Goal: Use online tool/utility: Utilize a website feature to perform a specific function

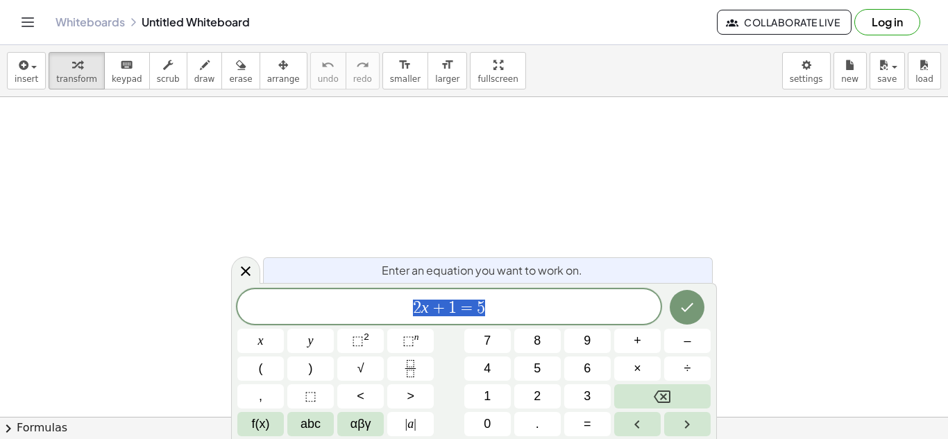
scroll to position [1, 0]
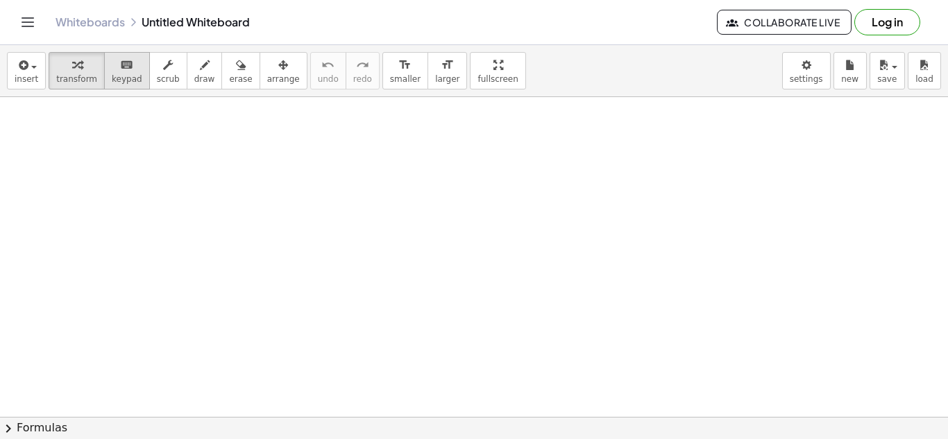
click at [104, 86] on button "keyboard keypad" at bounding box center [127, 70] width 46 height 37
click at [90, 64] on button "transform" at bounding box center [77, 70] width 56 height 37
click at [26, 77] on span "insert" at bounding box center [27, 79] width 24 height 10
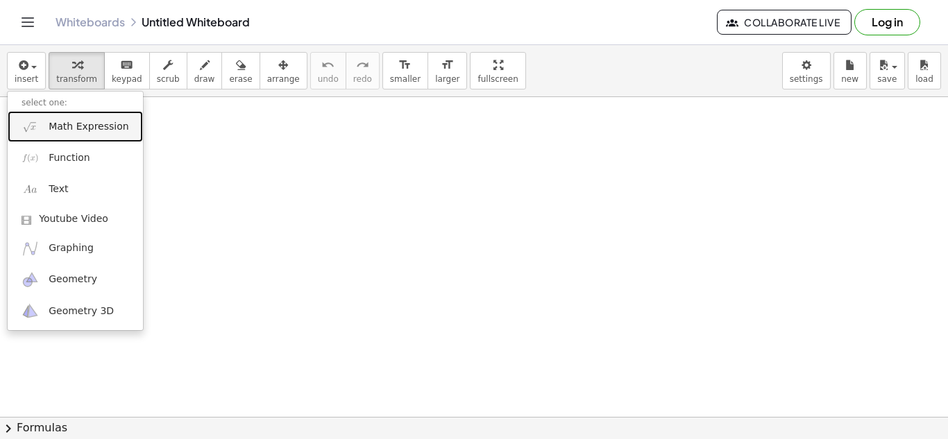
click at [112, 137] on link "Math Expression" at bounding box center [75, 126] width 135 height 31
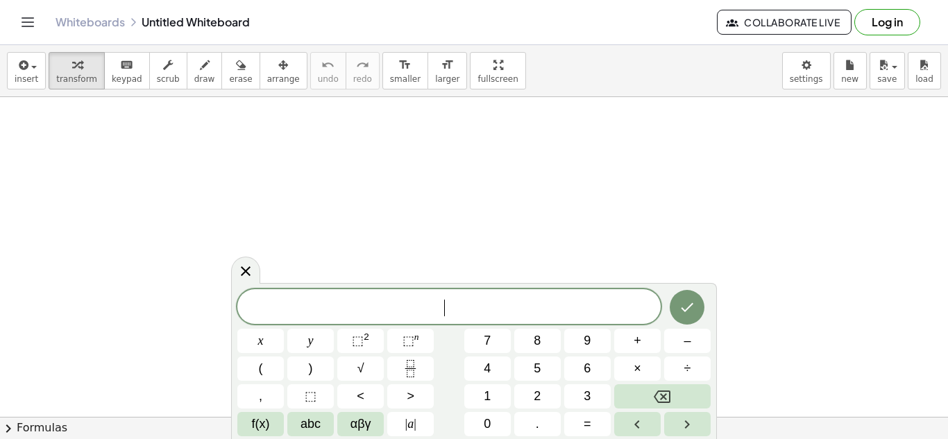
scroll to position [60, 0]
click at [530, 393] on button "2" at bounding box center [537, 396] width 46 height 24
click at [543, 347] on button "8" at bounding box center [537, 341] width 46 height 24
click at [577, 417] on button "=" at bounding box center [587, 424] width 46 height 24
click at [682, 334] on button "–" at bounding box center [687, 341] width 46 height 24
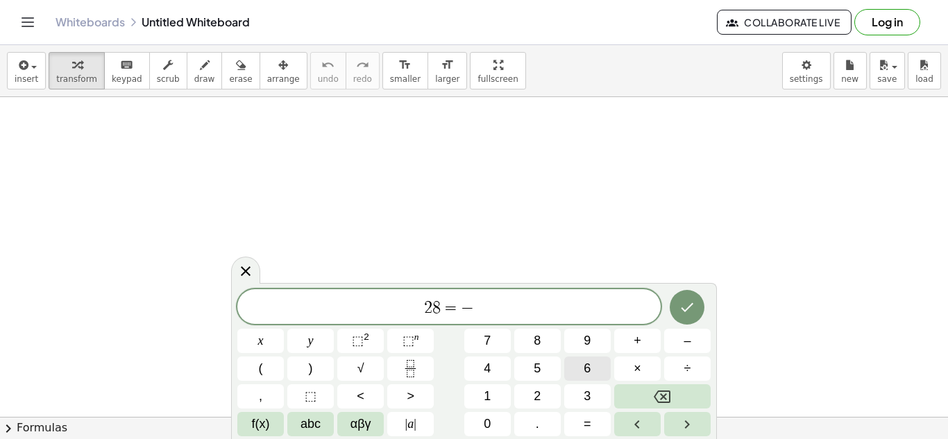
click at [579, 362] on button "6" at bounding box center [587, 369] width 46 height 24
click at [634, 372] on span "×" at bounding box center [638, 368] width 8 height 19
click at [682, 348] on button "–" at bounding box center [687, 341] width 46 height 24
click at [482, 390] on button "1" at bounding box center [487, 396] width 46 height 24
click at [527, 398] on button "2" at bounding box center [537, 396] width 46 height 24
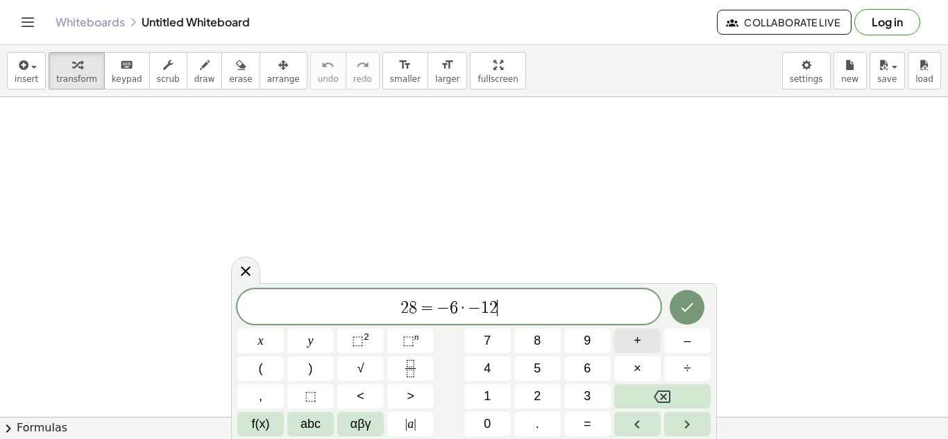
click at [634, 340] on span "+" at bounding box center [638, 341] width 8 height 19
click at [539, 388] on span "2" at bounding box center [537, 396] width 7 height 19
click at [627, 371] on button "×" at bounding box center [637, 369] width 46 height 24
click at [695, 314] on icon "Done" at bounding box center [687, 307] width 17 height 17
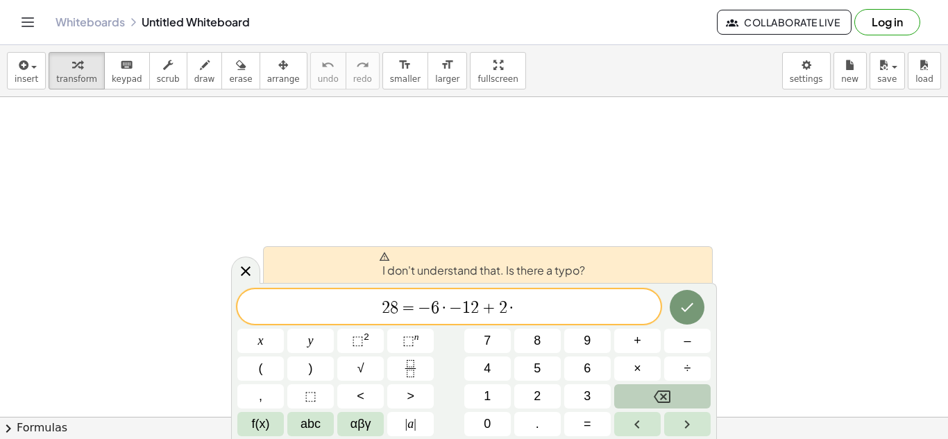
click at [642, 394] on button "Backspace" at bounding box center [662, 396] width 96 height 24
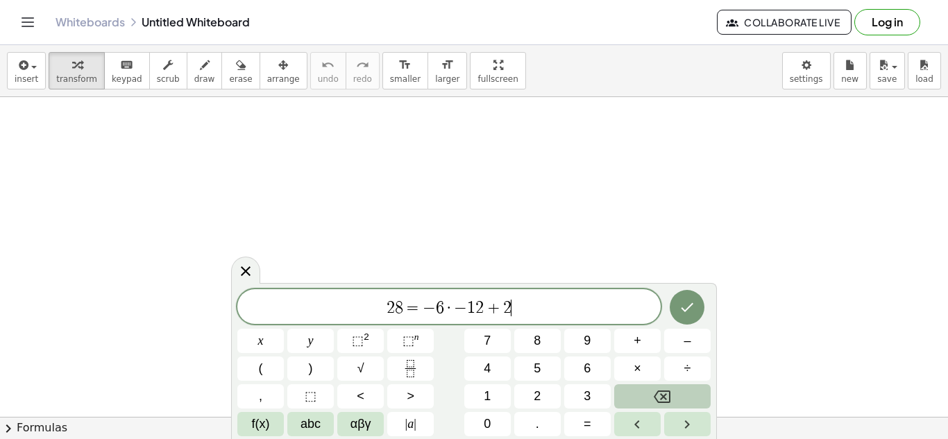
click at [642, 394] on button "Backspace" at bounding box center [662, 396] width 96 height 24
click at [456, 313] on span "·" at bounding box center [453, 308] width 10 height 17
click at [663, 403] on icon "Backspace" at bounding box center [662, 397] width 17 height 12
click at [269, 333] on button "x" at bounding box center [260, 341] width 46 height 24
click at [490, 307] on span "+" at bounding box center [500, 308] width 20 height 17
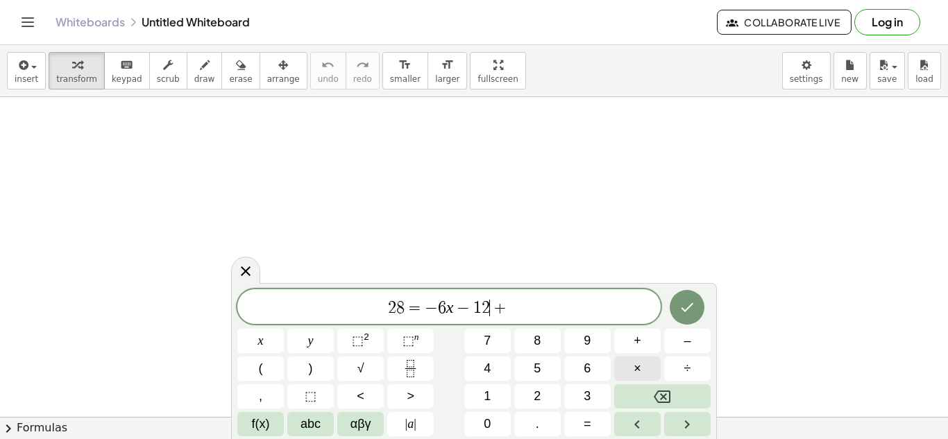
click at [632, 374] on button "×" at bounding box center [637, 369] width 46 height 24
click at [668, 389] on icon "Backspace" at bounding box center [662, 397] width 17 height 17
click at [511, 307] on span "2 8 = − 6 x − 1 2 ​ +" at bounding box center [448, 307] width 423 height 19
click at [545, 398] on button "2" at bounding box center [537, 396] width 46 height 24
click at [253, 336] on button "x" at bounding box center [260, 341] width 46 height 24
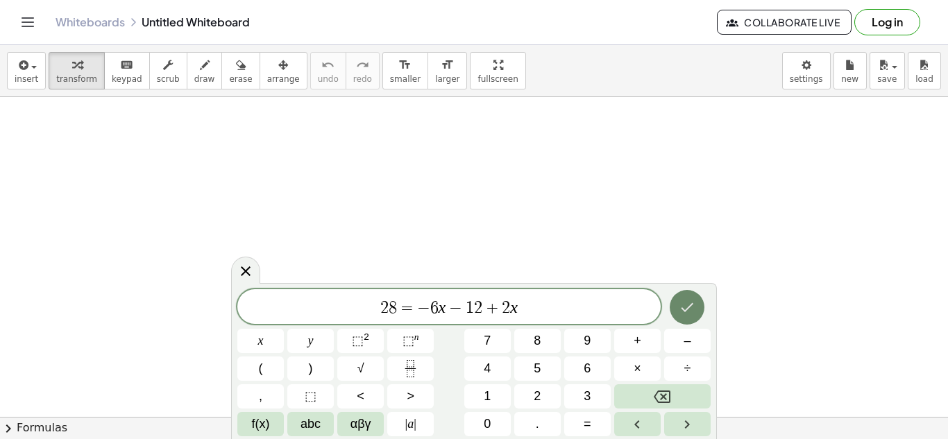
click at [672, 303] on button "Done" at bounding box center [687, 307] width 35 height 35
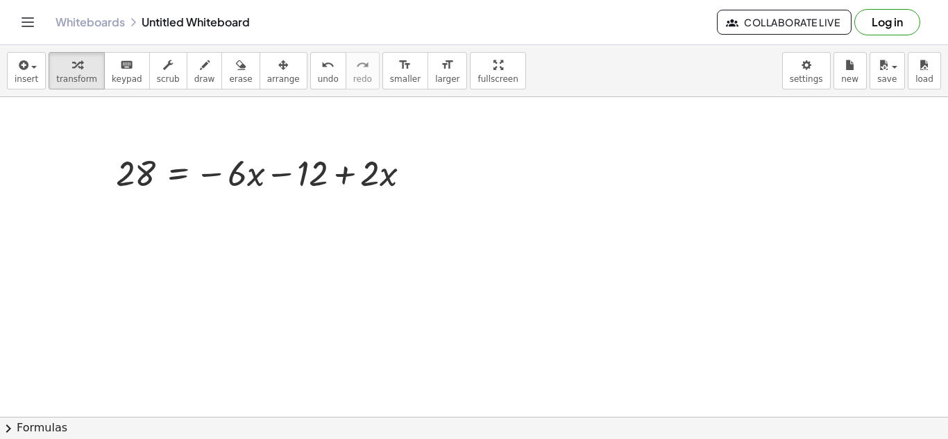
scroll to position [42, 0]
click at [415, 176] on div at bounding box center [414, 174] width 15 height 15
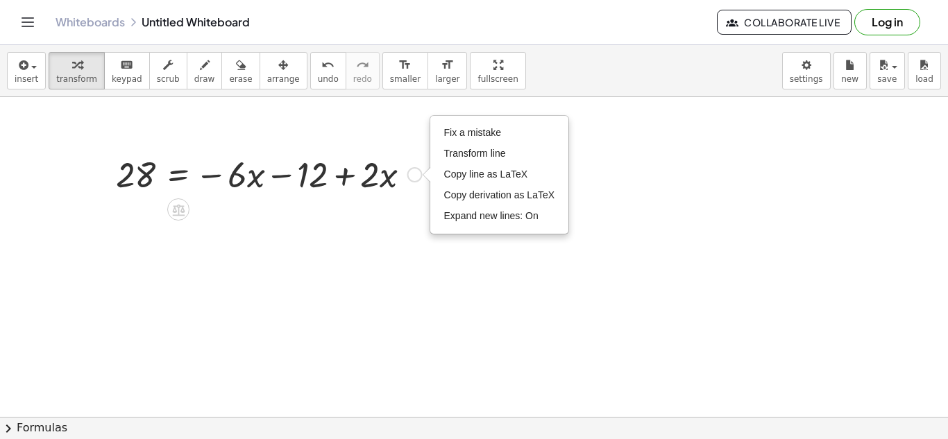
click at [415, 176] on div "Fix a mistake Transform line Copy line as LaTeX Copy derivation as LaTeX Expand…" at bounding box center [414, 174] width 15 height 15
click at [353, 237] on div at bounding box center [474, 420] width 948 height 730
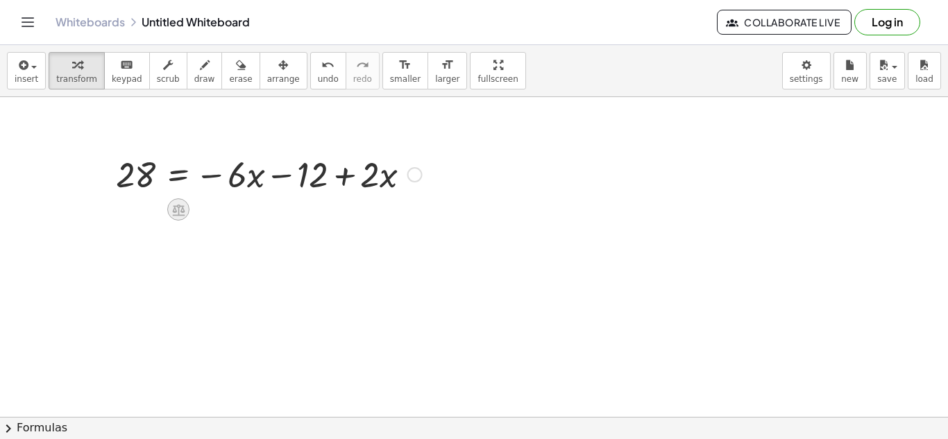
click at [178, 211] on icon at bounding box center [178, 210] width 12 height 12
click at [127, 206] on div "+" at bounding box center [123, 209] width 22 height 22
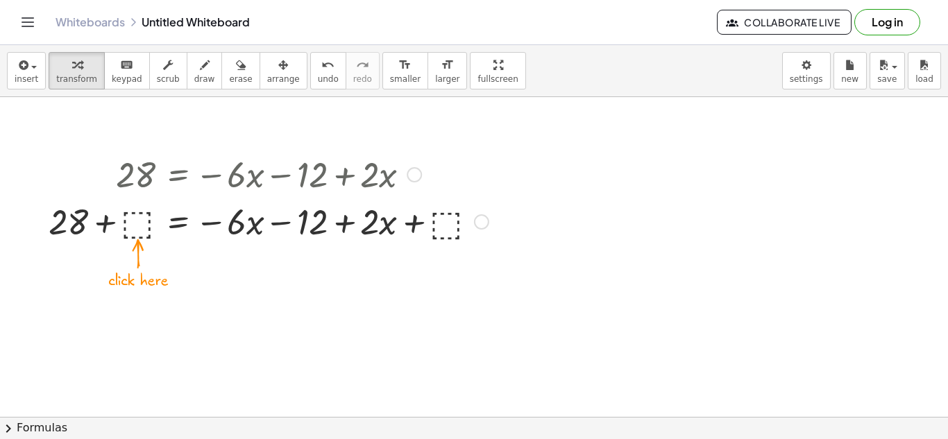
click at [131, 224] on div at bounding box center [269, 220] width 454 height 47
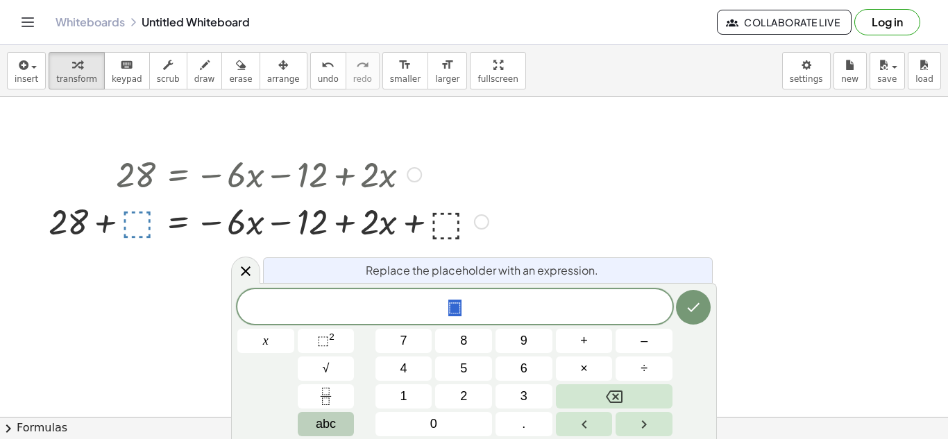
click at [332, 423] on span "abc" at bounding box center [326, 424] width 20 height 19
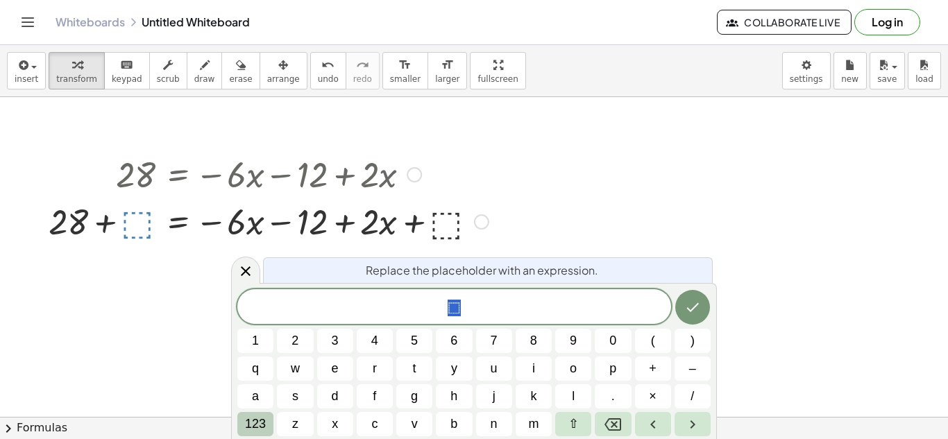
click at [257, 429] on span "123" at bounding box center [255, 424] width 21 height 19
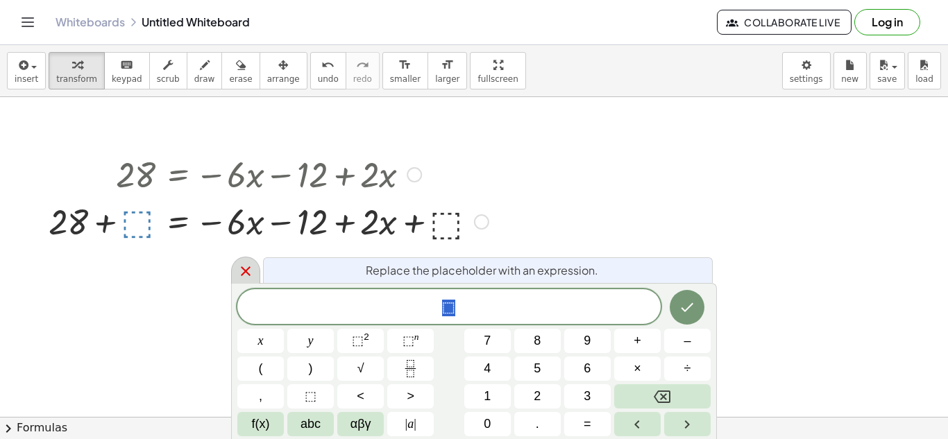
click at [257, 266] on div at bounding box center [245, 270] width 29 height 27
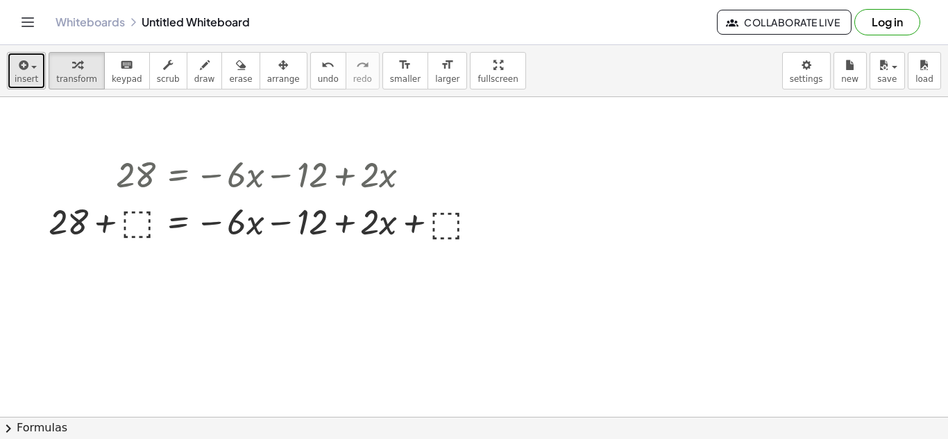
click at [39, 69] on button "insert" at bounding box center [26, 70] width 39 height 37
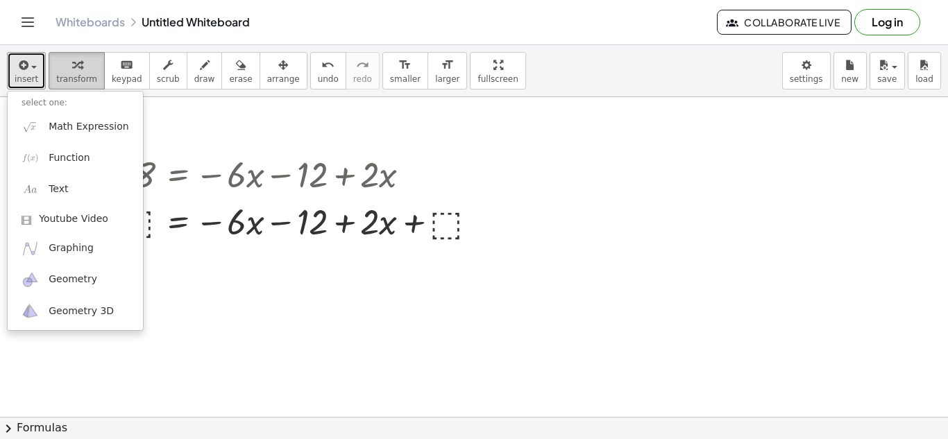
click at [60, 66] on div "button" at bounding box center [76, 64] width 41 height 17
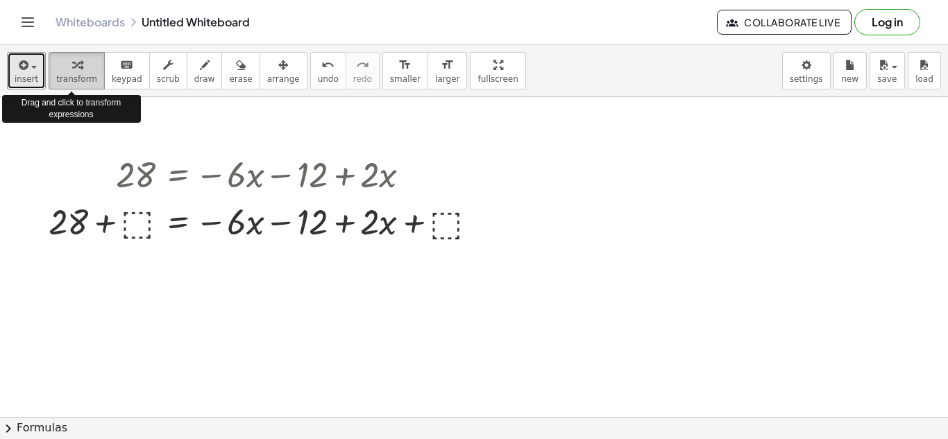
click at [60, 66] on div "button" at bounding box center [76, 64] width 41 height 17
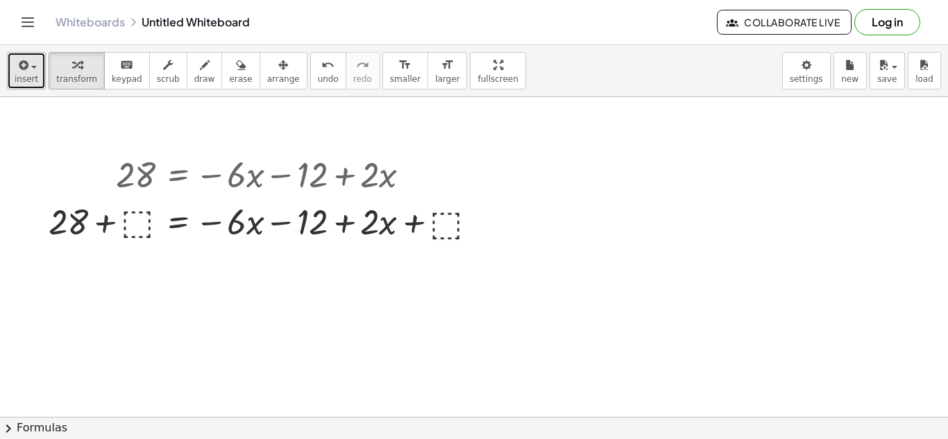
click at [34, 74] on span "insert" at bounding box center [27, 79] width 24 height 10
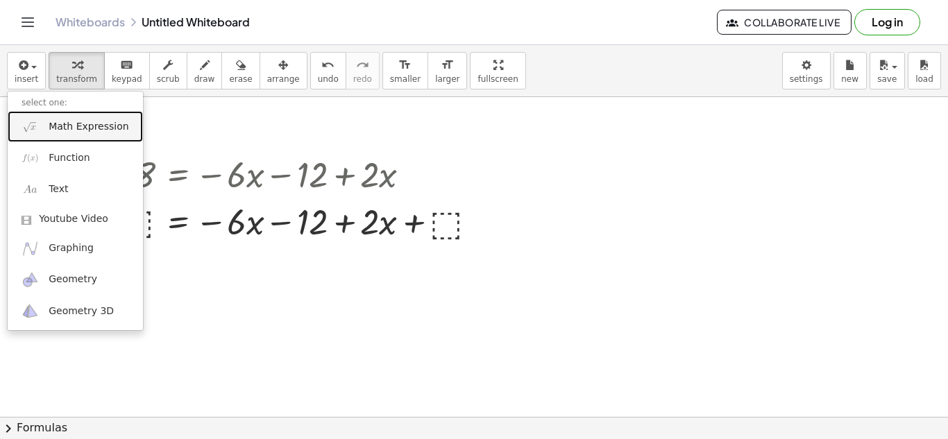
click at [60, 122] on span "Math Expression" at bounding box center [89, 127] width 80 height 14
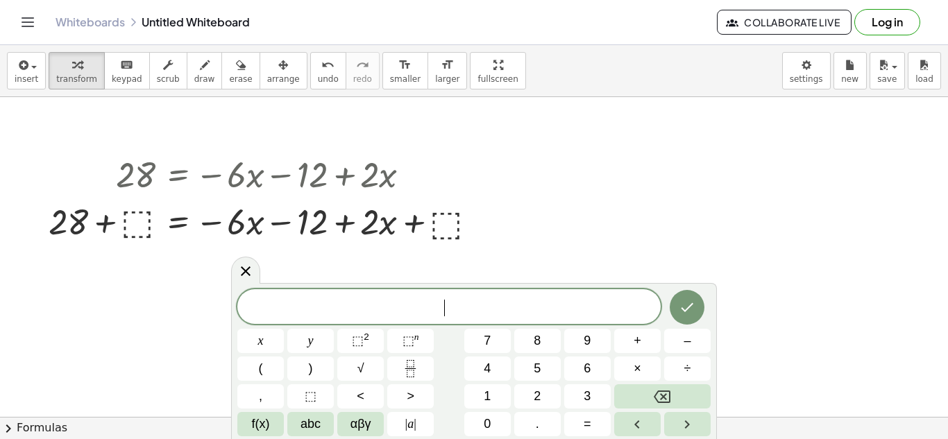
click at [260, 270] on div at bounding box center [474, 420] width 948 height 730
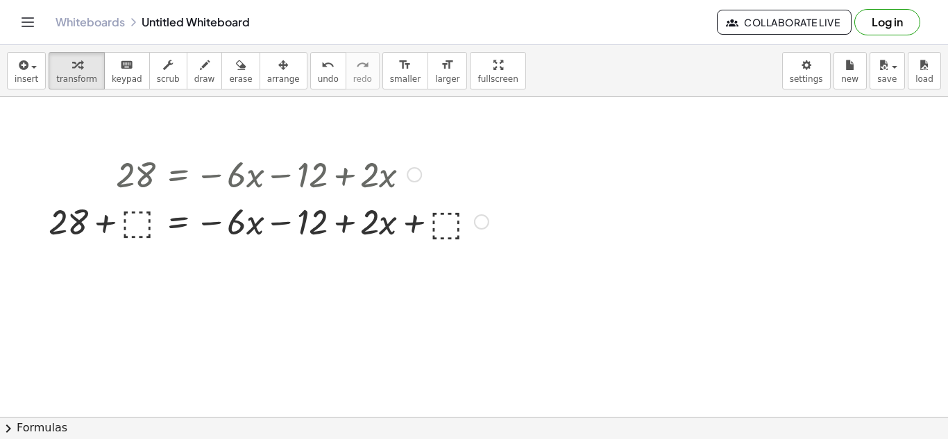
click at [327, 226] on div at bounding box center [269, 220] width 454 height 47
click at [476, 218] on div "Fix a mistake Transform line Copy line as LaTeX Copy derivation as LaTeX Expand…" at bounding box center [481, 221] width 15 height 15
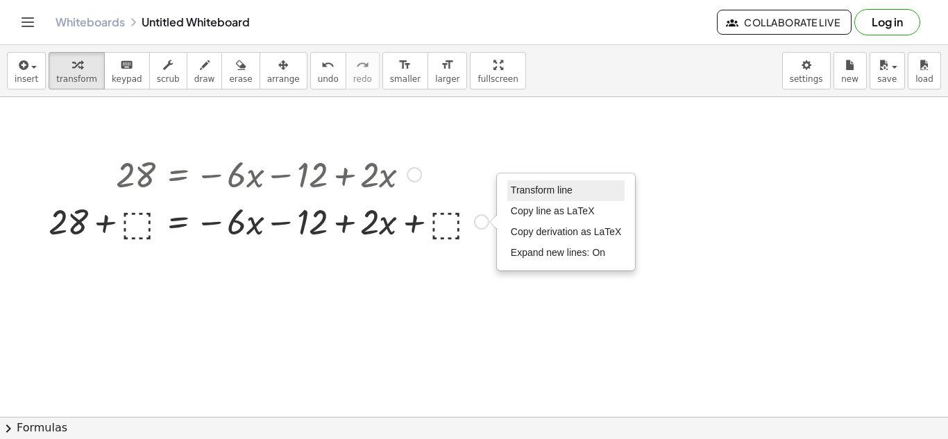
click at [577, 192] on li "Transform line" at bounding box center [566, 190] width 118 height 21
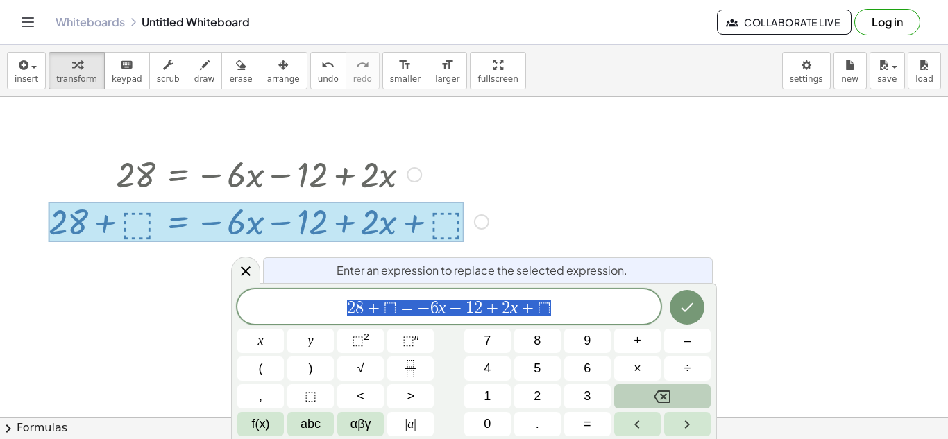
click at [662, 394] on icon "Backspace" at bounding box center [662, 397] width 17 height 12
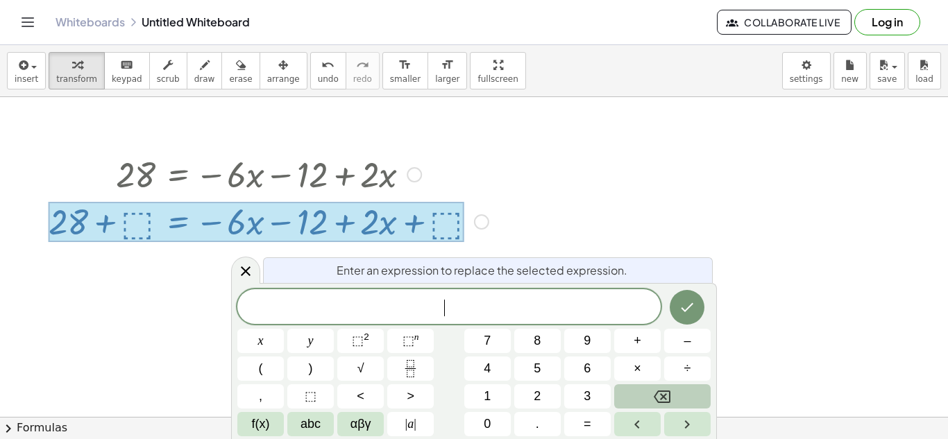
click at [662, 394] on icon "Backspace" at bounding box center [662, 397] width 17 height 12
click at [243, 269] on icon at bounding box center [246, 271] width 10 height 10
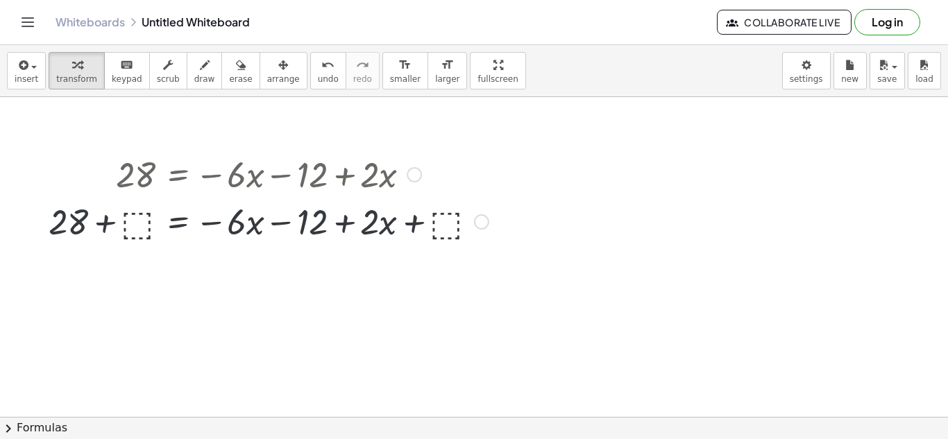
click at [373, 212] on div at bounding box center [269, 220] width 454 height 47
click at [406, 213] on div at bounding box center [269, 220] width 454 height 47
click at [373, 223] on div at bounding box center [269, 220] width 454 height 47
click at [439, 221] on div at bounding box center [269, 220] width 454 height 47
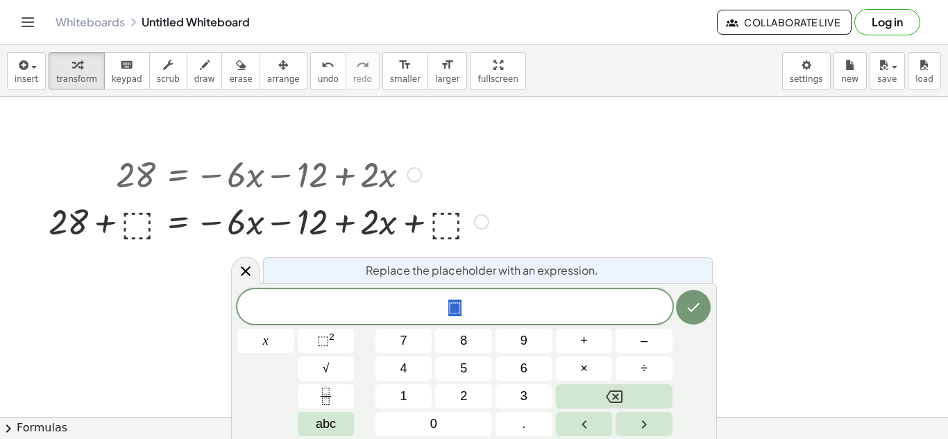
scroll to position [1, 0]
click at [505, 240] on div at bounding box center [474, 420] width 948 height 730
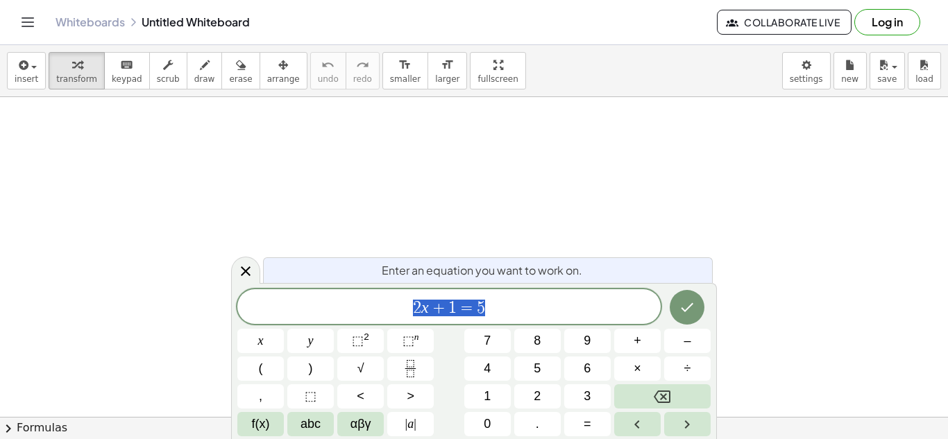
click at [483, 310] on span "5" at bounding box center [481, 308] width 8 height 17
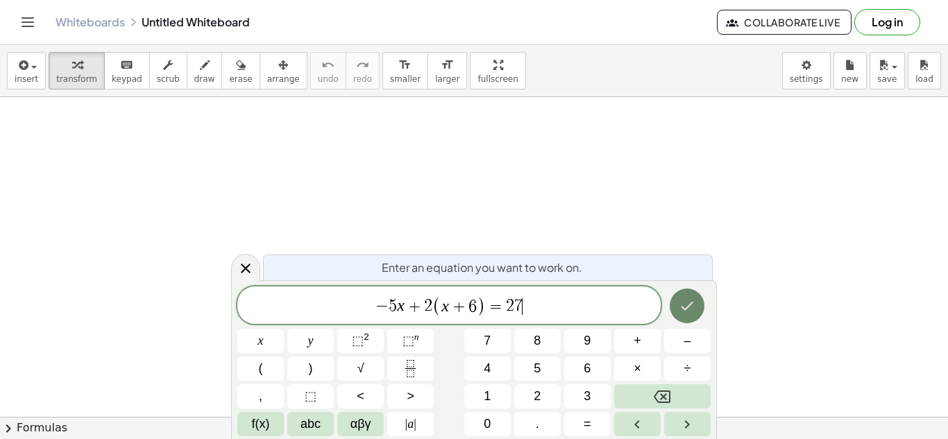
click at [687, 303] on icon "Done" at bounding box center [687, 306] width 17 height 17
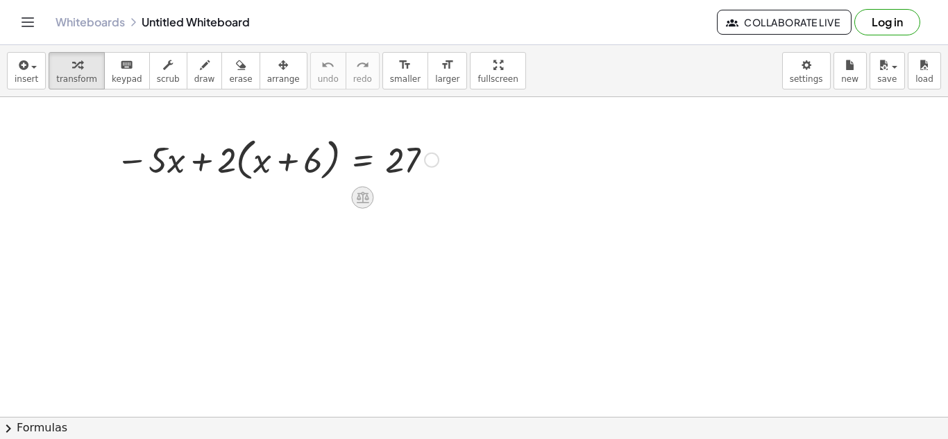
click at [364, 198] on icon at bounding box center [363, 198] width 12 height 12
click at [328, 194] on div "−" at bounding box center [334, 198] width 22 height 22
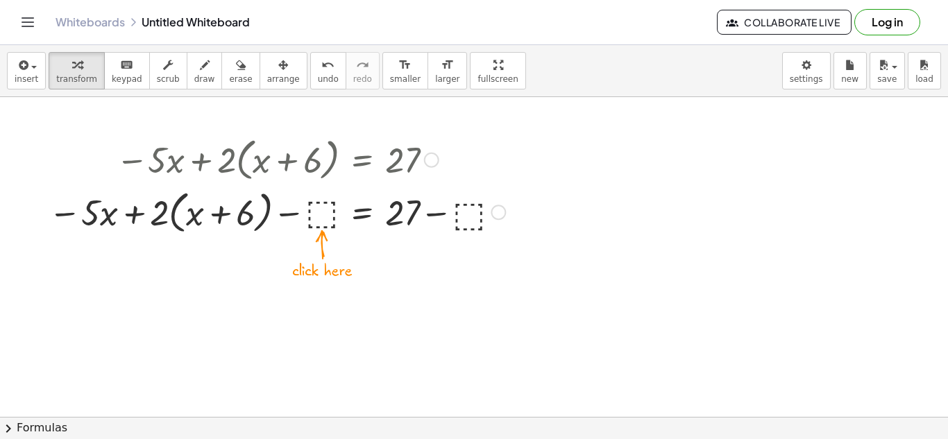
click at [315, 203] on div at bounding box center [277, 211] width 471 height 53
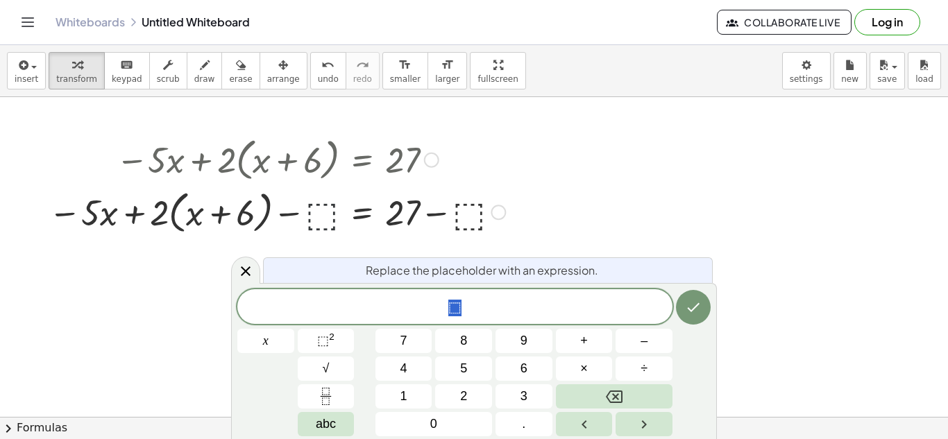
scroll to position [7, 0]
click at [454, 396] on button "2" at bounding box center [463, 396] width 57 height 24
click at [411, 391] on button "1" at bounding box center [403, 396] width 57 height 24
click at [698, 313] on icon "Done" at bounding box center [693, 307] width 17 height 17
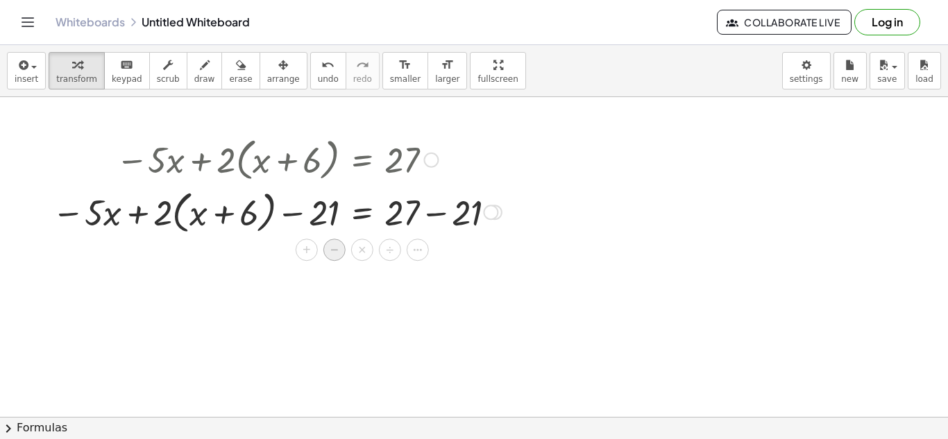
click at [343, 252] on div "−" at bounding box center [334, 250] width 22 height 22
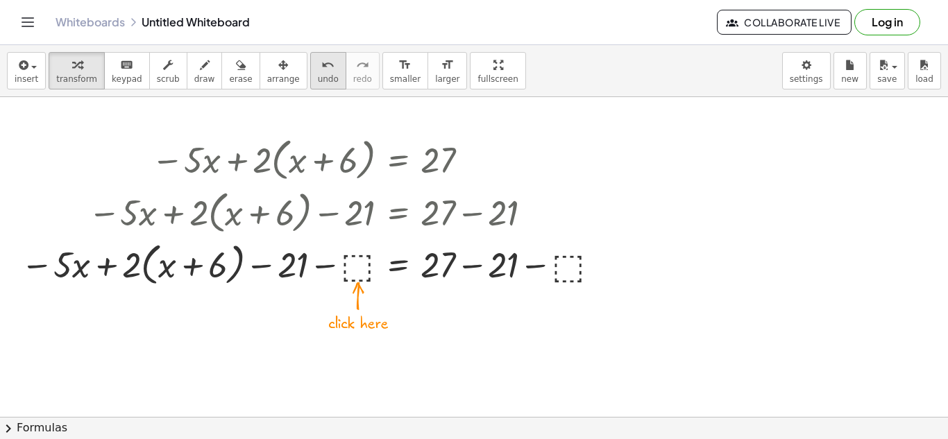
click at [310, 54] on button "undo undo" at bounding box center [328, 70] width 36 height 37
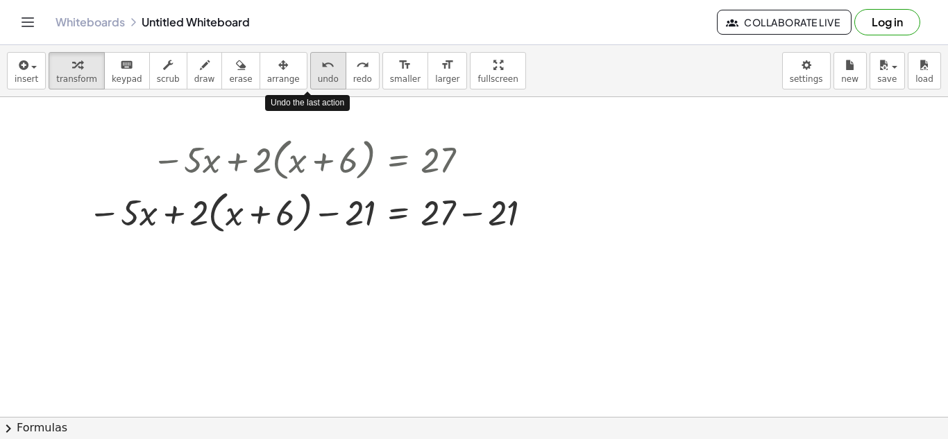
click at [321, 57] on icon "undo" at bounding box center [327, 65] width 13 height 17
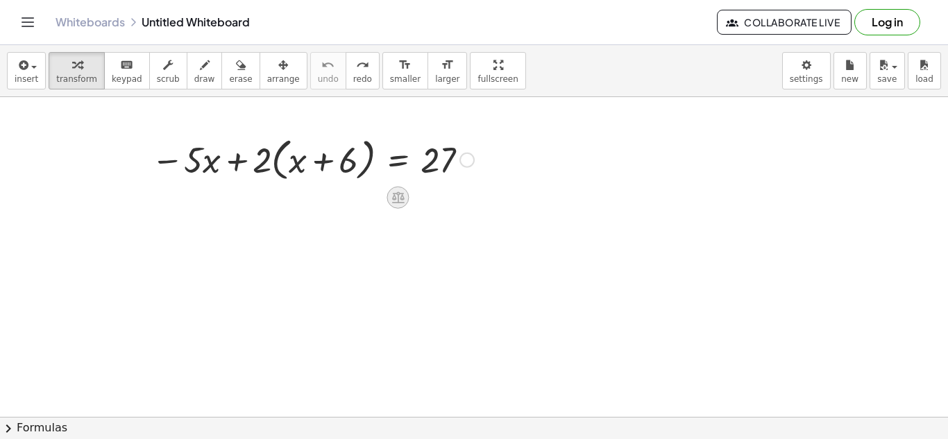
click at [405, 197] on div at bounding box center [398, 198] width 22 height 22
click at [345, 198] on span "+" at bounding box center [343, 198] width 8 height 20
click at [403, 199] on icon at bounding box center [398, 198] width 12 height 12
click at [375, 200] on div "−" at bounding box center [370, 198] width 22 height 22
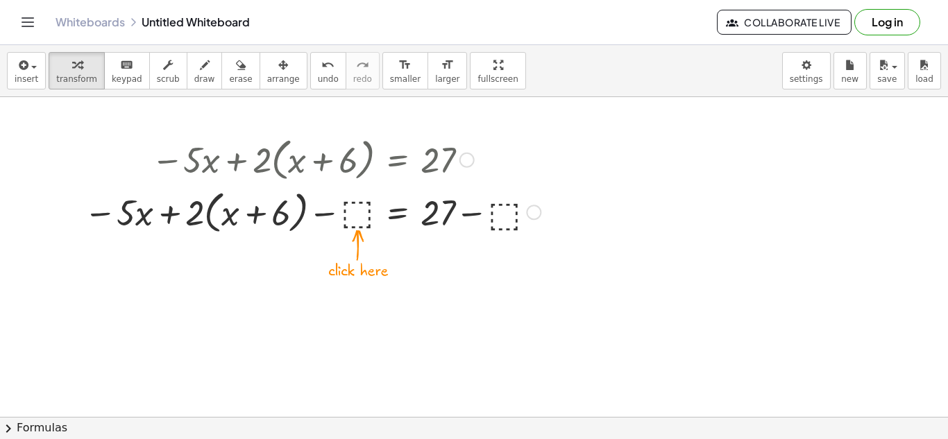
click at [366, 212] on div at bounding box center [312, 211] width 471 height 53
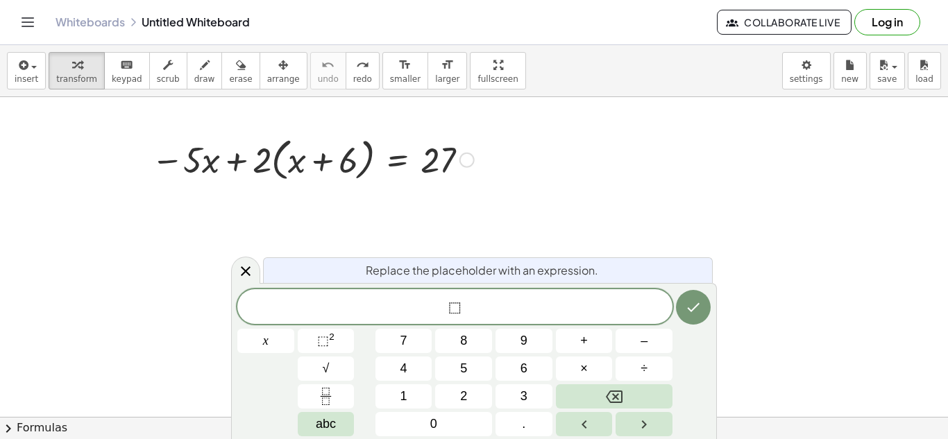
click at [455, 308] on span "⬚" at bounding box center [454, 308] width 13 height 17
click at [265, 95] on div "insert select one: Math Expression Function Text Youtube Video Graphing Geometr…" at bounding box center [474, 71] width 948 height 52
click at [246, 264] on icon at bounding box center [245, 271] width 17 height 17
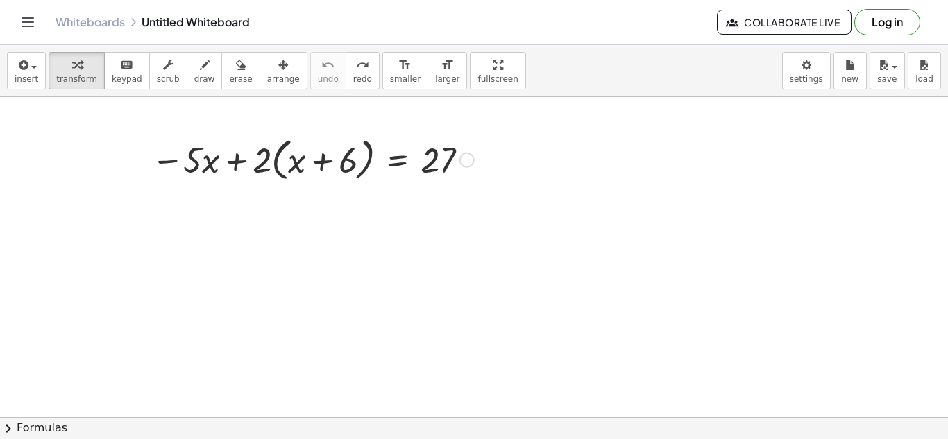
click at [365, 164] on div at bounding box center [312, 159] width 471 height 53
click at [394, 196] on icon at bounding box center [397, 198] width 12 height 12
